Goal: Find specific page/section: Locate a particular part of the current website

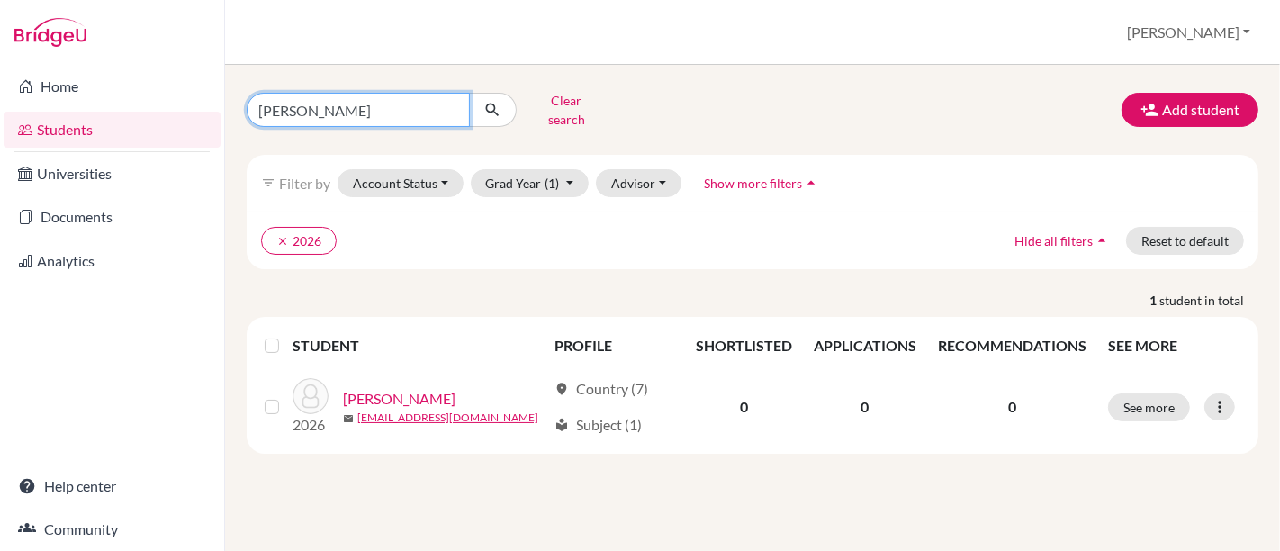
click at [379, 105] on input "[PERSON_NAME]" at bounding box center [358, 110] width 223 height 34
type input "m"
paste input "[PERSON_NAME] [PERSON_NAME]"
type input "[PERSON_NAME] [PERSON_NAME]"
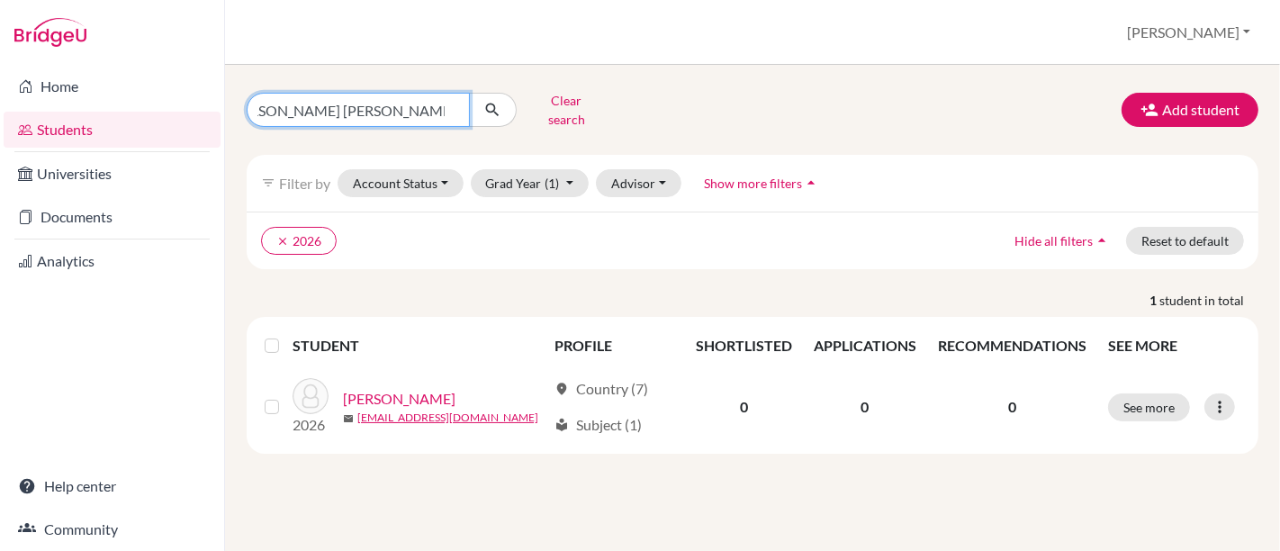
click button "submit" at bounding box center [493, 110] width 48 height 34
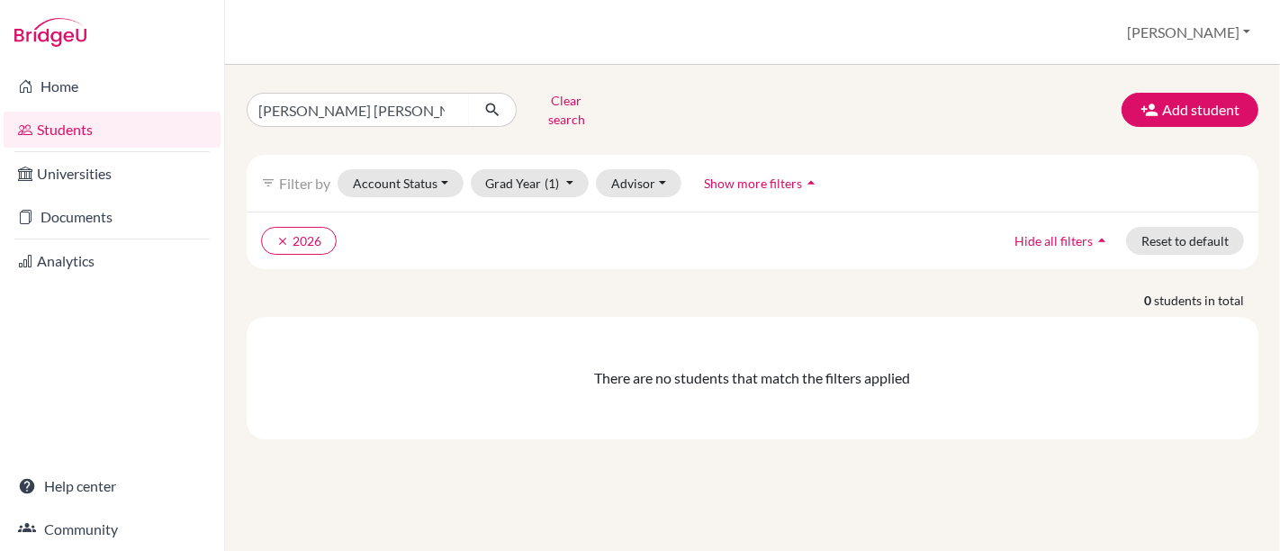
click at [69, 136] on link "Students" at bounding box center [112, 130] width 217 height 36
drag, startPoint x: 354, startPoint y: 108, endPoint x: 524, endPoint y: 108, distance: 170.1
click at [524, 108] on form "Gabriel Pereira Alvares de Oliveira Clear search" at bounding box center [432, 109] width 370 height 47
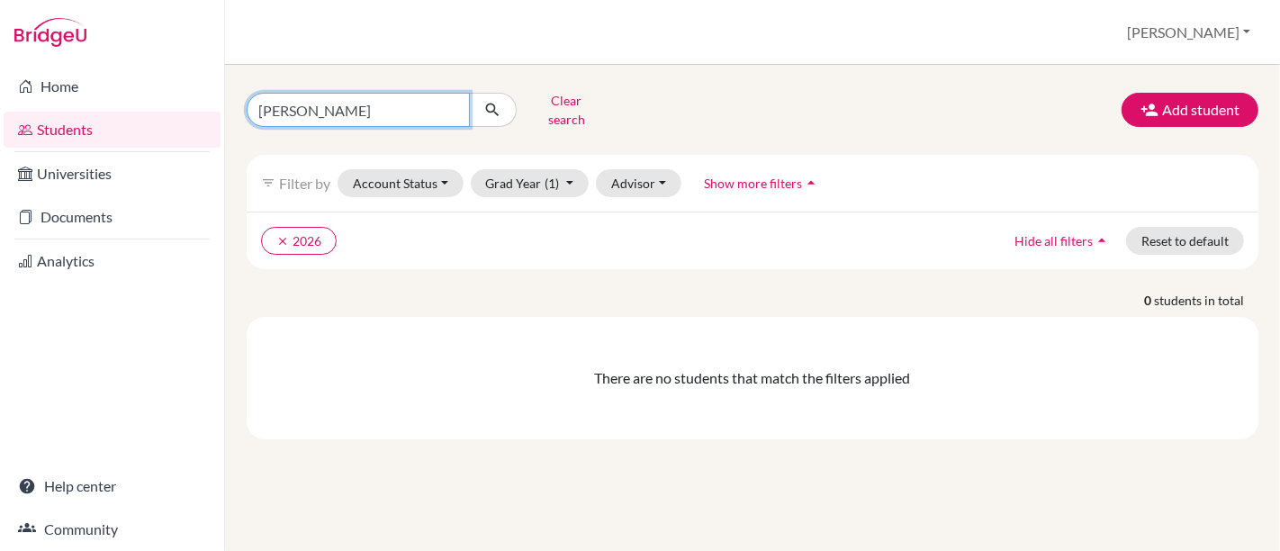
type input "Gabriel Pereir"
click button "submit" at bounding box center [493, 110] width 48 height 34
click at [413, 103] on input "Gabriel Pereir" at bounding box center [358, 110] width 223 height 34
type input "Gabriel"
click button "submit" at bounding box center [493, 110] width 48 height 34
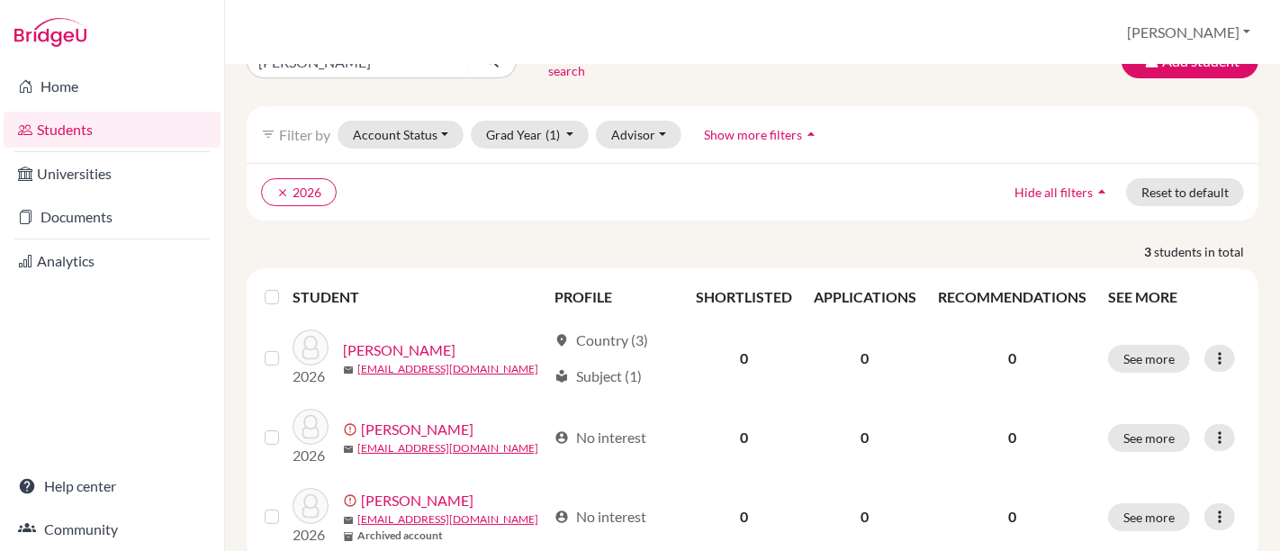
scroll to position [90, 0]
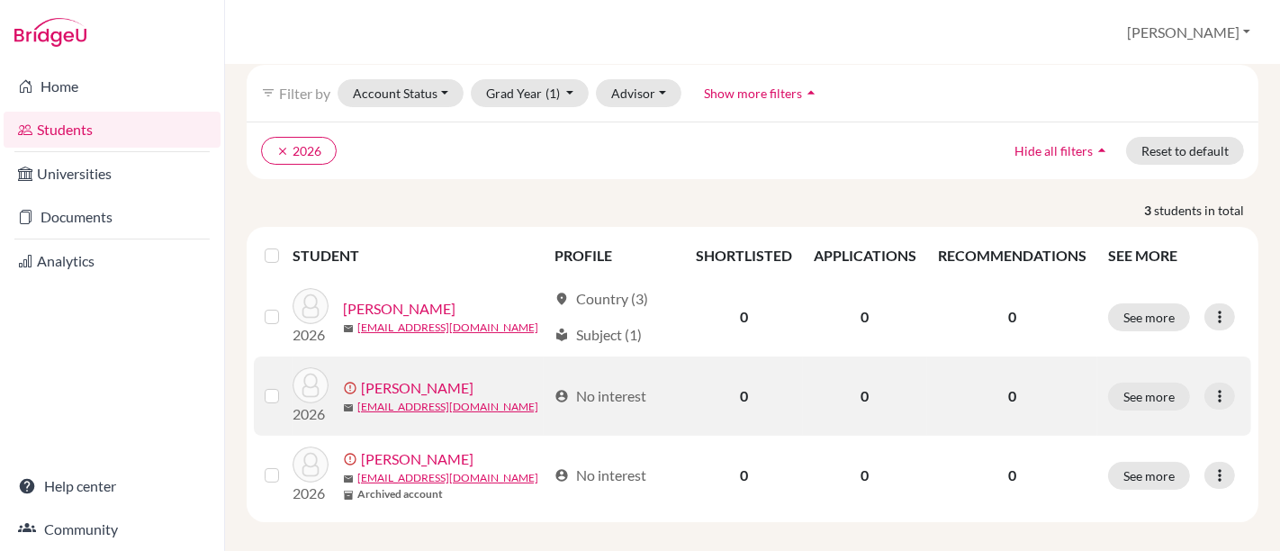
click at [413, 377] on link "Oliveira, Gabriel" at bounding box center [417, 388] width 112 height 22
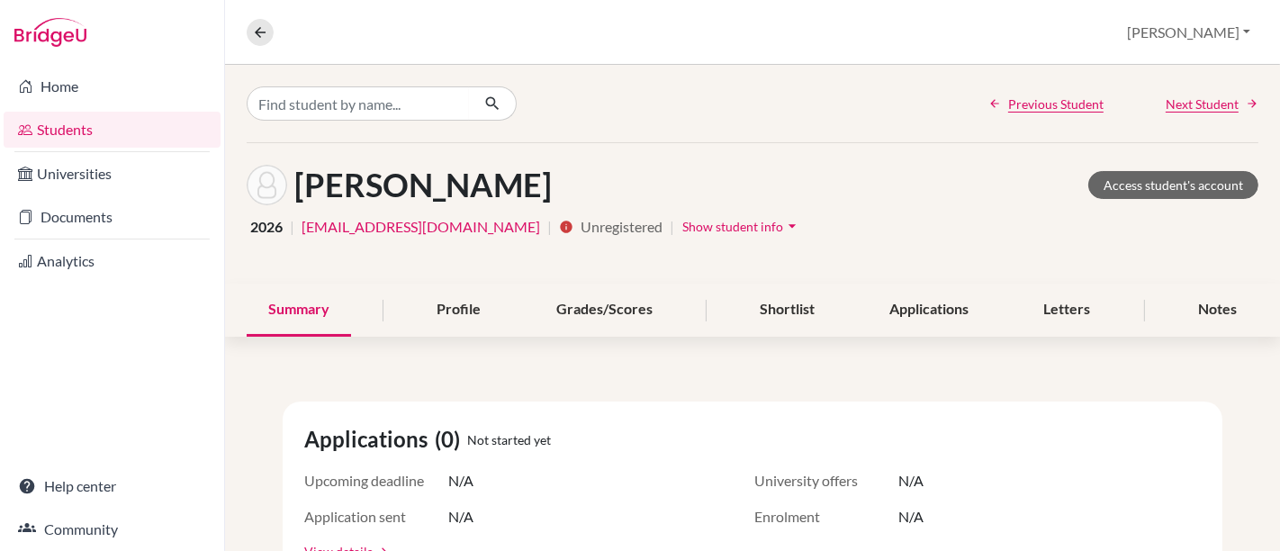
click at [783, 221] on icon "arrow_drop_down" at bounding box center [792, 226] width 18 height 18
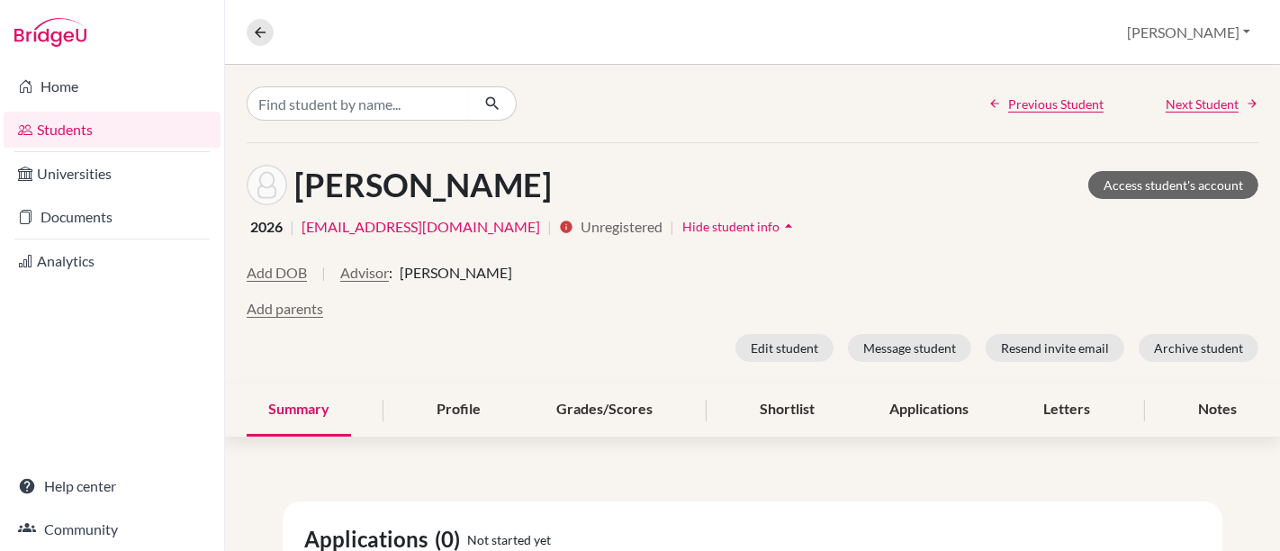
click at [779, 221] on icon "arrow_drop_up" at bounding box center [788, 226] width 18 height 18
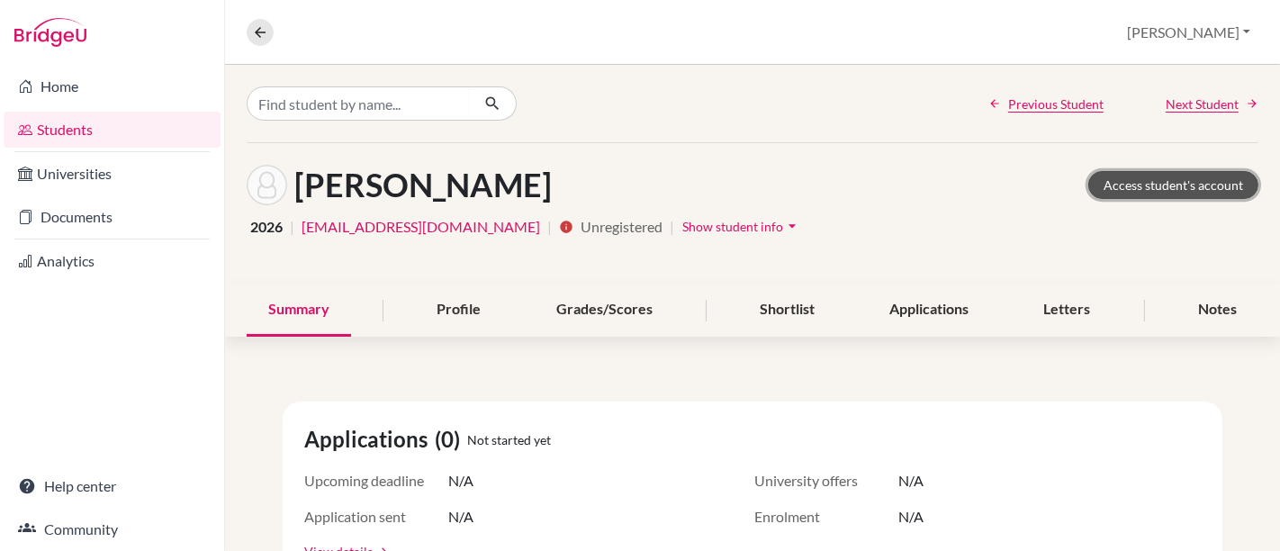
click at [1192, 193] on link "Access student's account" at bounding box center [1173, 185] width 170 height 28
